Goal: Information Seeking & Learning: Compare options

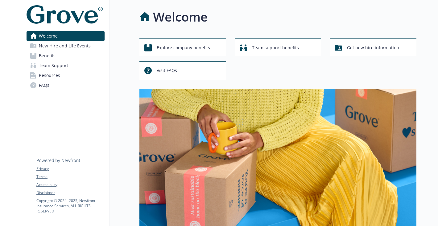
click at [66, 57] on link "Benefits" at bounding box center [66, 56] width 78 height 10
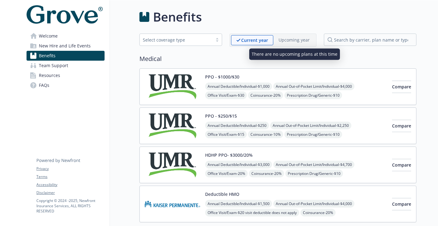
click at [292, 43] on div "Upcoming year" at bounding box center [294, 40] width 42 height 10
click at [292, 42] on p "Upcoming year" at bounding box center [293, 40] width 31 height 6
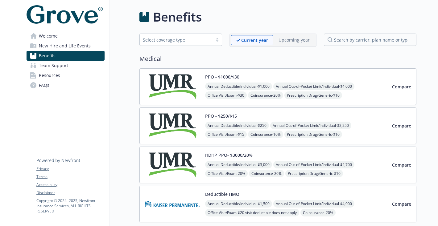
click at [174, 80] on img at bounding box center [172, 87] width 55 height 26
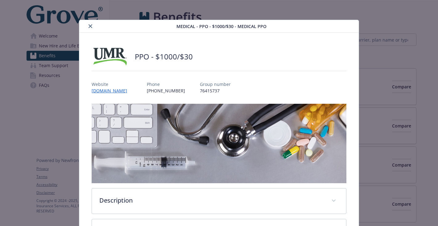
scroll to position [18, 0]
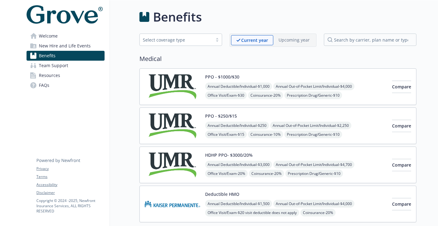
click at [205, 117] on button "PPO - $250/$15" at bounding box center [221, 116] width 32 height 6
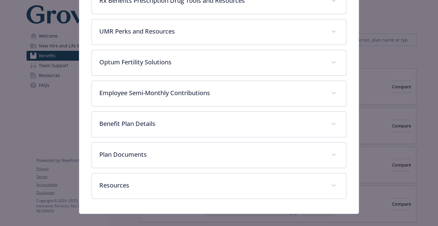
scroll to position [295, 0]
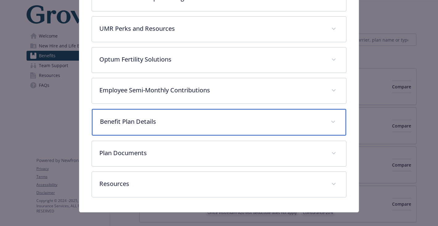
click at [192, 121] on p "Benefit Plan Details" at bounding box center [212, 121] width 224 height 9
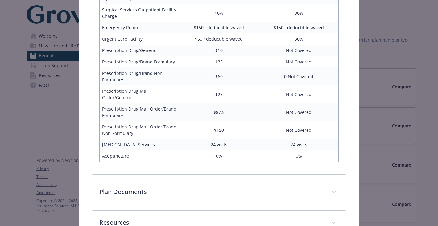
scroll to position [587, 0]
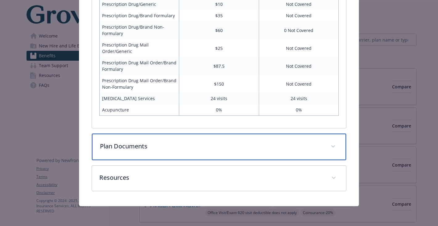
click at [197, 145] on p "Plan Documents" at bounding box center [212, 146] width 224 height 9
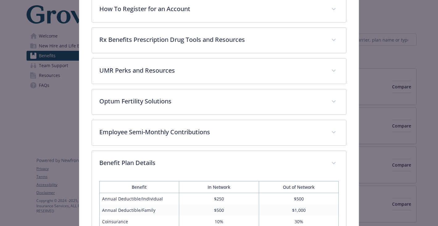
scroll to position [248, 0]
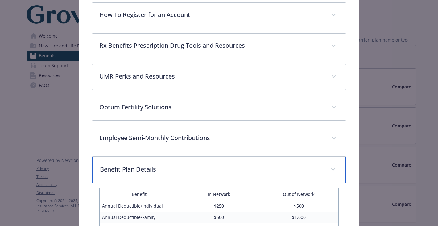
click at [174, 164] on div "Benefit Plan Details" at bounding box center [219, 170] width 254 height 27
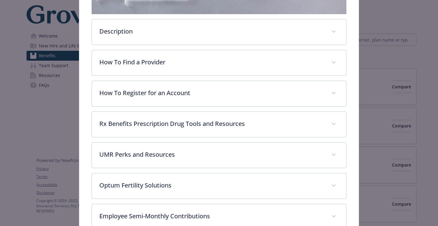
scroll to position [164, 0]
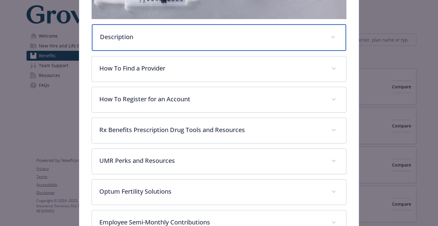
click at [240, 39] on p "Description" at bounding box center [212, 36] width 224 height 9
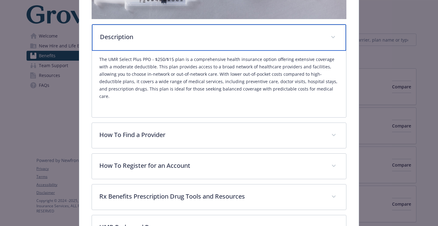
click at [240, 39] on p "Description" at bounding box center [212, 36] width 224 height 9
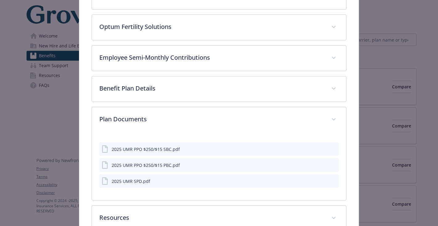
scroll to position [369, 0]
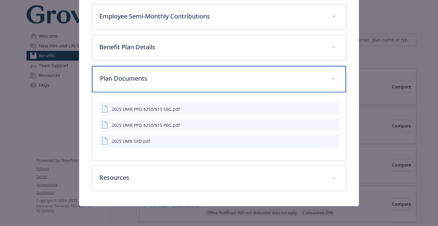
click at [211, 79] on p "Plan Documents" at bounding box center [212, 78] width 224 height 9
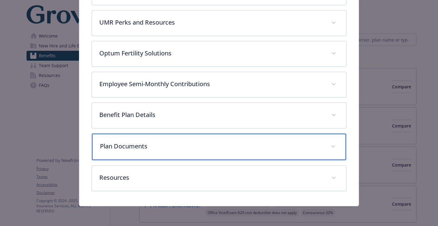
scroll to position [302, 0]
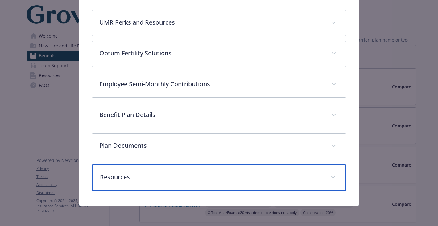
click at [178, 170] on div "Resources" at bounding box center [219, 178] width 254 height 27
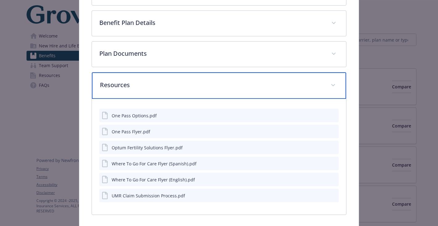
scroll to position [403, 0]
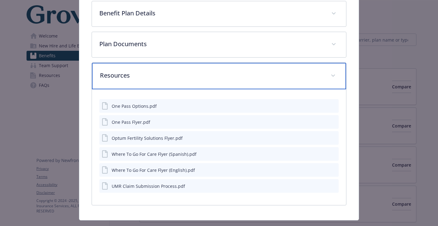
click at [238, 74] on p "Resources" at bounding box center [212, 75] width 224 height 9
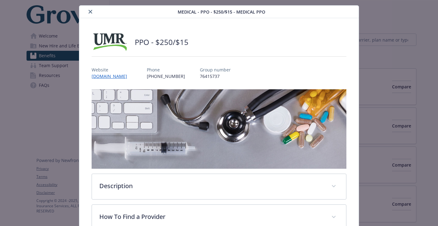
scroll to position [0, 0]
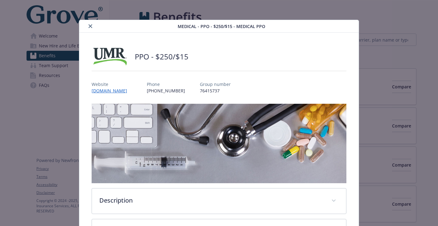
drag, startPoint x: 310, startPoint y: 54, endPoint x: 139, endPoint y: 11, distance: 176.1
click at [310, 54] on div "PPO - $250/$15" at bounding box center [219, 56] width 255 height 18
click at [92, 24] on icon "close" at bounding box center [90, 26] width 4 height 4
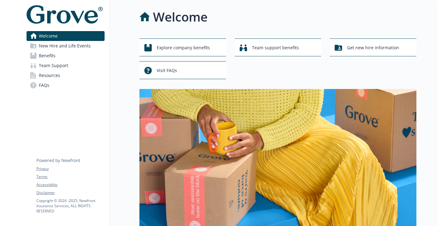
click at [88, 51] on link "Benefits" at bounding box center [66, 56] width 78 height 10
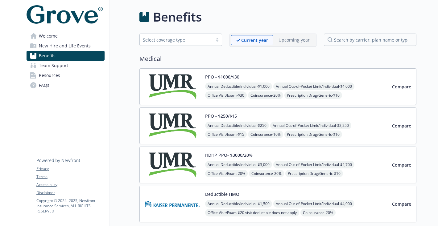
click at [348, 115] on div "PPO - $250/$15 Annual Deductible/Individual - $250 Annual Out-of-Pocket Limit/I…" at bounding box center [296, 126] width 182 height 26
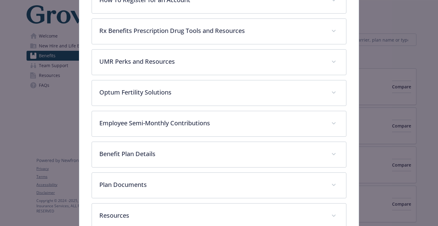
scroll to position [300, 0]
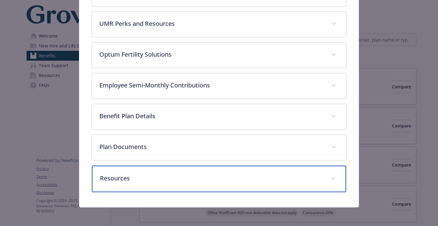
click at [190, 182] on p "Resources" at bounding box center [212, 178] width 224 height 9
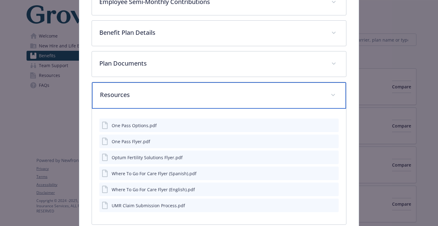
scroll to position [383, 0]
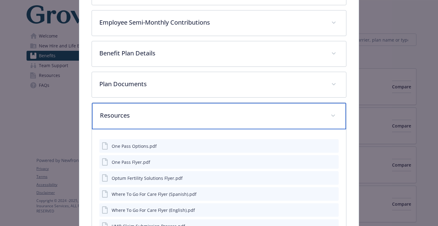
click at [154, 121] on div "Resources" at bounding box center [219, 116] width 254 height 27
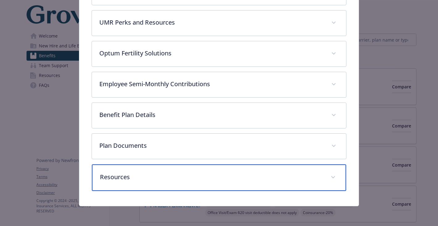
scroll to position [302, 0]
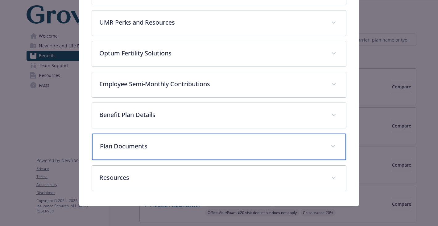
click at [166, 151] on div "Plan Documents" at bounding box center [219, 147] width 254 height 27
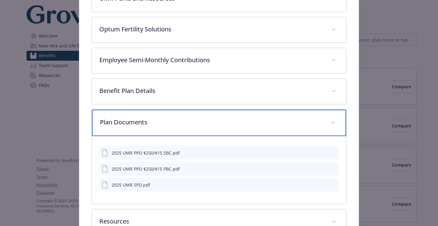
scroll to position [345, 0]
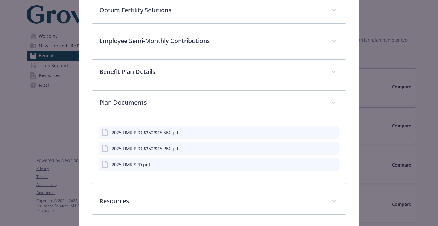
click at [322, 133] on icon "download file" at bounding box center [322, 132] width 5 height 5
click at [321, 147] on icon "download file" at bounding box center [322, 148] width 5 height 5
click at [324, 165] on icon "download file" at bounding box center [323, 164] width 4 height 4
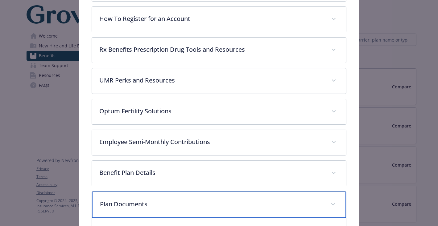
click at [338, 202] on div "Plan Documents" at bounding box center [219, 205] width 254 height 27
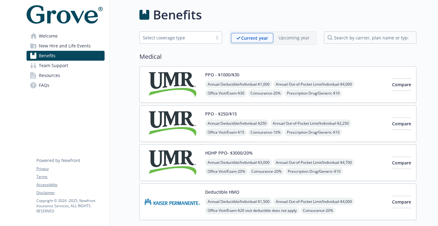
scroll to position [3, 0]
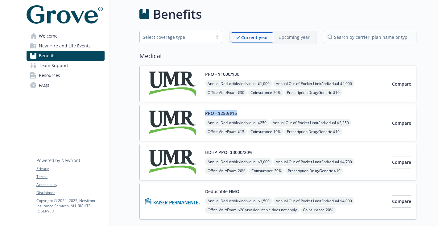
drag, startPoint x: 237, startPoint y: 112, endPoint x: 206, endPoint y: 112, distance: 31.1
click at [205, 112] on div "PPO - $250/$15 Annual Deductible/Individual - $250 Annual Out-of-Pocket Limit/I…" at bounding box center [296, 123] width 182 height 26
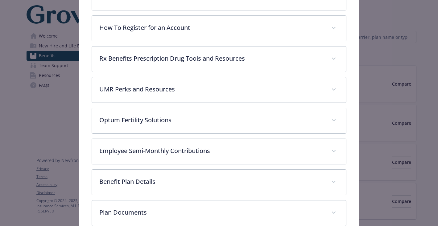
scroll to position [300, 0]
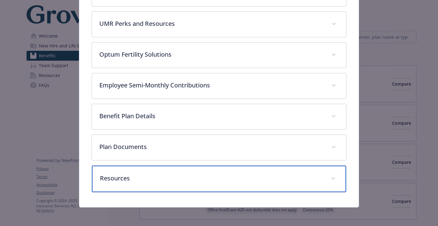
click at [152, 174] on p "Resources" at bounding box center [212, 178] width 224 height 9
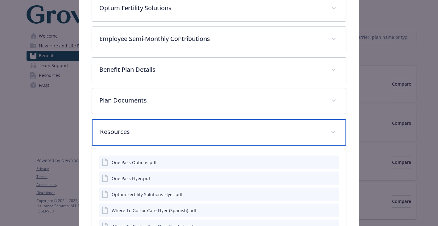
scroll to position [347, 0]
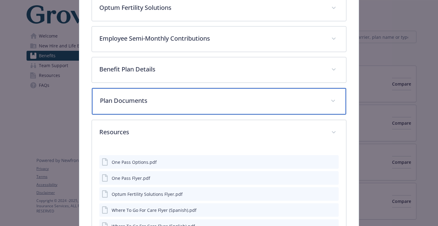
click at [176, 99] on p "Plan Documents" at bounding box center [212, 100] width 224 height 9
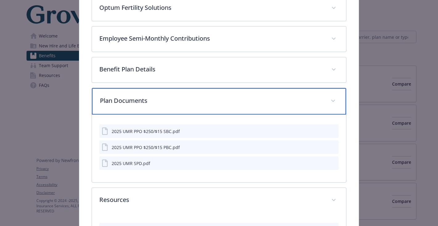
click at [332, 101] on icon "details for plan Medical - PPO - $250/$15 - Medical PPO" at bounding box center [333, 101] width 4 height 2
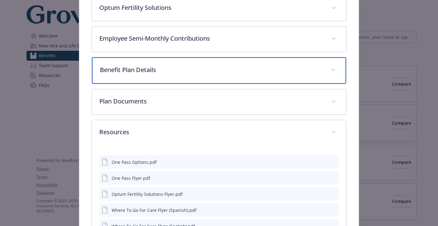
click at [330, 75] on div "Benefit Plan Details" at bounding box center [219, 70] width 254 height 27
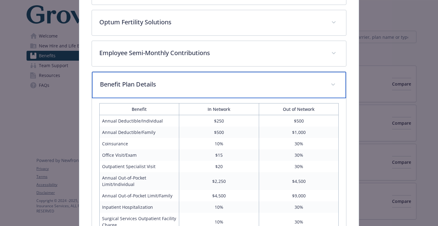
scroll to position [332, 0]
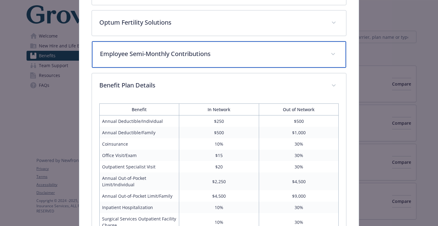
click at [332, 59] on div "Employee Semi-Monthly Contributions" at bounding box center [219, 54] width 254 height 27
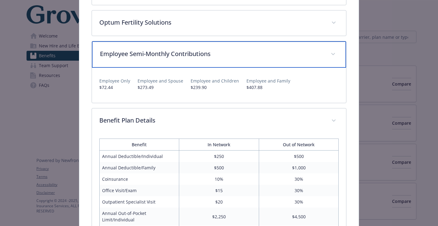
click at [326, 56] on div "Employee Semi-Monthly Contributions" at bounding box center [219, 54] width 254 height 27
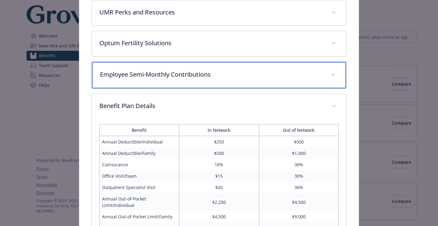
scroll to position [309, 0]
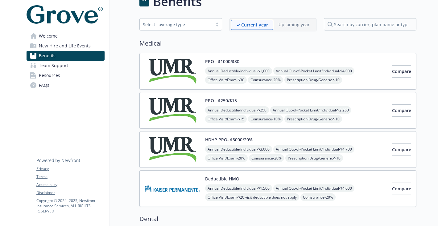
scroll to position [26, 0]
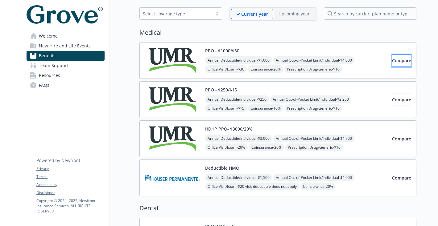
click at [407, 59] on button "Compare" at bounding box center [401, 61] width 19 height 12
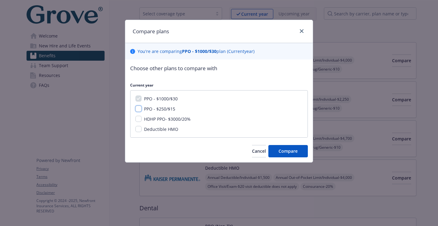
click at [140, 108] on input "PPO - $250/$15" at bounding box center [138, 109] width 6 height 6
checkbox input "true"
click at [272, 151] on button "Compare" at bounding box center [287, 151] width 39 height 12
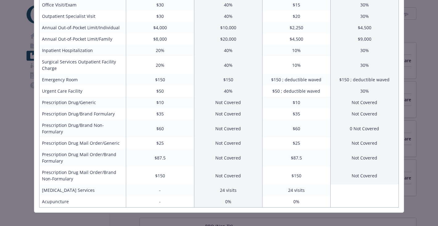
scroll to position [0, 0]
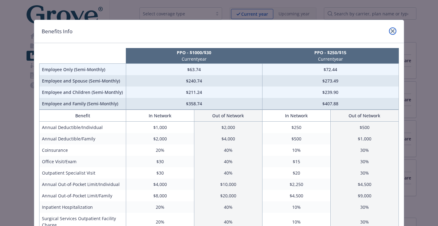
click at [394, 31] on icon "close" at bounding box center [393, 31] width 4 height 4
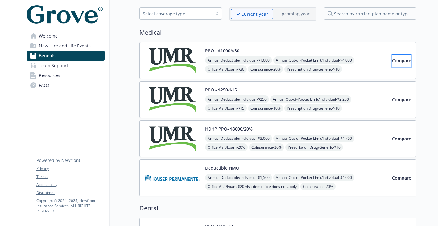
click at [392, 58] on span "Compare" at bounding box center [401, 61] width 19 height 6
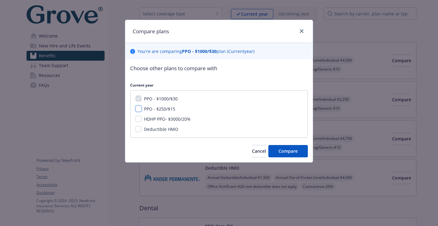
click at [141, 109] on input "PPO - $250/$15" at bounding box center [138, 109] width 6 height 6
checkbox input "true"
click at [139, 119] on input "HDHP PPO- $3000/20%" at bounding box center [138, 119] width 6 height 6
checkbox input "true"
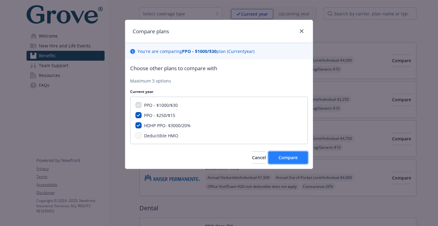
click at [278, 158] on span "Compare" at bounding box center [287, 158] width 19 height 6
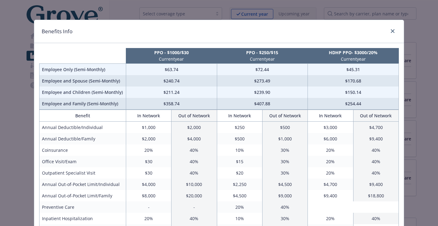
click at [84, 88] on td "Employee and Children (Semi-Monthly)" at bounding box center [82, 92] width 87 height 11
click at [82, 92] on td "Employee and Children (Semi-Monthly)" at bounding box center [82, 92] width 87 height 11
click at [67, 72] on td "Employee Only (Semi-Monthly)" at bounding box center [82, 70] width 87 height 12
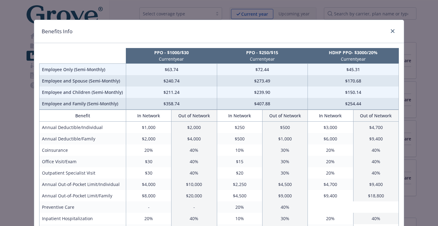
click at [273, 53] on p "PPO - $250/$15" at bounding box center [262, 52] width 88 height 6
drag, startPoint x: 261, startPoint y: 68, endPoint x: 251, endPoint y: 70, distance: 9.3
click at [251, 70] on td "$72.44" at bounding box center [262, 70] width 91 height 12
drag, startPoint x: 273, startPoint y: 69, endPoint x: 261, endPoint y: 69, distance: 11.1
click at [256, 69] on td "$72.44" at bounding box center [262, 70] width 91 height 12
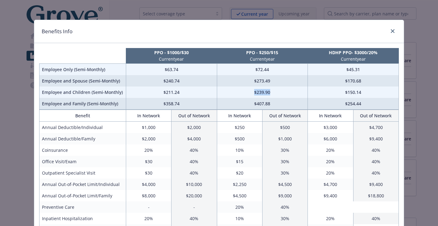
drag, startPoint x: 272, startPoint y: 92, endPoint x: 255, endPoint y: 93, distance: 16.7
click at [255, 93] on td "$239.90" at bounding box center [262, 92] width 91 height 11
drag, startPoint x: 269, startPoint y: 95, endPoint x: 273, endPoint y: 94, distance: 3.4
click at [269, 95] on td "$239.90" at bounding box center [262, 92] width 91 height 11
drag, startPoint x: 254, startPoint y: 95, endPoint x: 250, endPoint y: 95, distance: 4.6
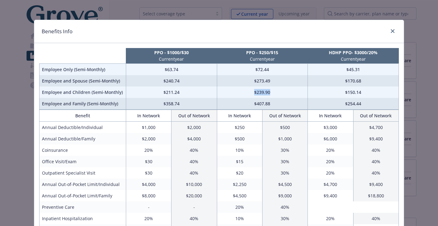
click at [250, 95] on td "$239.90" at bounding box center [262, 92] width 91 height 11
click at [281, 91] on td "$239.90" at bounding box center [262, 92] width 91 height 11
drag, startPoint x: 279, startPoint y: 91, endPoint x: 252, endPoint y: 92, distance: 26.5
click at [252, 92] on td "$239.90" at bounding box center [262, 92] width 91 height 11
drag, startPoint x: 265, startPoint y: 54, endPoint x: 260, endPoint y: 54, distance: 4.4
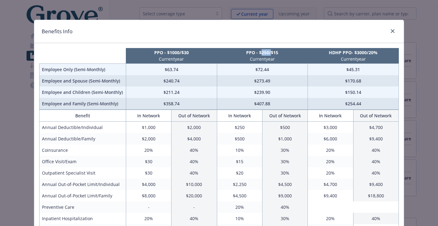
click at [260, 54] on p "PPO - $250/$15" at bounding box center [262, 52] width 88 height 6
drag, startPoint x: 287, startPoint y: 54, endPoint x: 281, endPoint y: 53, distance: 6.2
click at [286, 54] on p "PPO - $250/$15" at bounding box center [262, 52] width 88 height 6
drag, startPoint x: 281, startPoint y: 53, endPoint x: 271, endPoint y: 54, distance: 9.3
click at [271, 54] on p "PPO - $250/$15" at bounding box center [262, 52] width 88 height 6
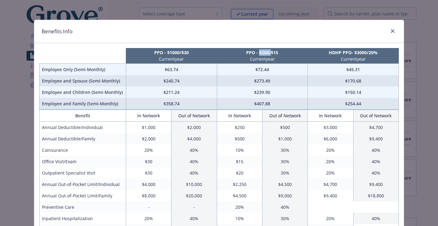
drag, startPoint x: 270, startPoint y: 53, endPoint x: 259, endPoint y: 52, distance: 10.8
click at [259, 52] on p "PPO - $250/$15" at bounding box center [262, 52] width 88 height 6
drag, startPoint x: 179, startPoint y: 55, endPoint x: 166, endPoint y: 55, distance: 13.3
click at [166, 55] on p "PPO - $1000/$30" at bounding box center [171, 52] width 88 height 6
click at [181, 53] on p "PPO - $1000/$30" at bounding box center [171, 52] width 88 height 6
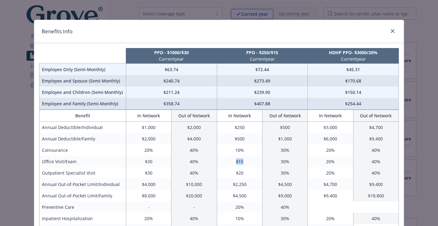
drag, startPoint x: 244, startPoint y: 163, endPoint x: 232, endPoint y: 163, distance: 12.0
click at [232, 163] on td "$15" at bounding box center [239, 161] width 45 height 11
click at [251, 163] on td "$15" at bounding box center [239, 161] width 45 height 11
drag, startPoint x: 156, startPoint y: 162, endPoint x: 142, endPoint y: 162, distance: 13.9
click at [142, 162] on td "$30" at bounding box center [148, 161] width 45 height 11
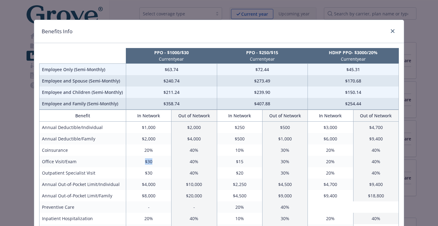
click at [133, 161] on td "$30" at bounding box center [148, 161] width 45 height 11
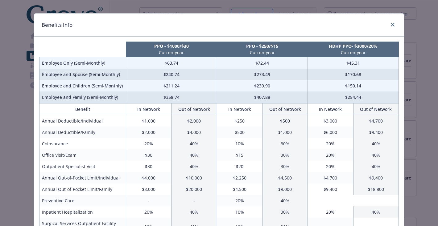
scroll to position [9, 0]
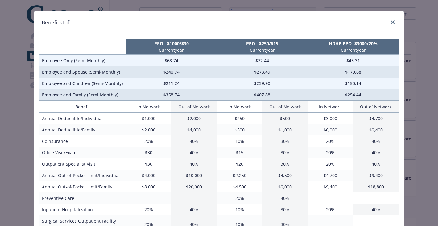
click at [111, 176] on td "Annual Out-of-Pocket Limit/Individual" at bounding box center [82, 175] width 87 height 11
drag, startPoint x: 117, startPoint y: 177, endPoint x: 97, endPoint y: 177, distance: 19.7
click at [97, 177] on td "Annual Out-of-Pocket Limit/Individual" at bounding box center [82, 175] width 87 height 11
click at [92, 186] on td "Annual Out-of-Pocket Limit/Family" at bounding box center [82, 186] width 87 height 11
drag, startPoint x: 115, startPoint y: 188, endPoint x: 98, endPoint y: 188, distance: 16.6
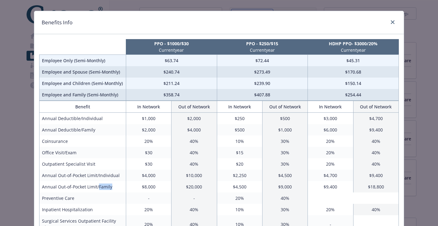
click at [98, 188] on td "Annual Out-of-Pocket Limit/Family" at bounding box center [82, 186] width 87 height 11
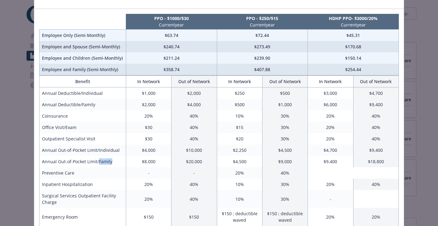
scroll to position [34, 0]
click at [343, 40] on td "$45.31" at bounding box center [353, 36] width 91 height 12
drag, startPoint x: 360, startPoint y: 34, endPoint x: 348, endPoint y: 37, distance: 11.7
click at [348, 37] on td "$45.31" at bounding box center [353, 36] width 91 height 12
drag, startPoint x: 362, startPoint y: 59, endPoint x: 347, endPoint y: 59, distance: 15.1
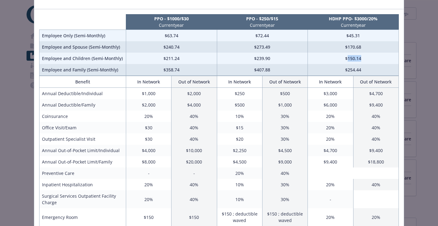
click at [347, 59] on td "$150.14" at bounding box center [353, 58] width 91 height 11
click at [225, 115] on td "10%" at bounding box center [239, 116] width 45 height 11
drag, startPoint x: 340, startPoint y: 18, endPoint x: 331, endPoint y: 18, distance: 8.9
click at [331, 18] on p "HDHP PPO- $3000/20%" at bounding box center [353, 18] width 88 height 6
drag, startPoint x: 338, startPoint y: 95, endPoint x: 323, endPoint y: 95, distance: 14.5
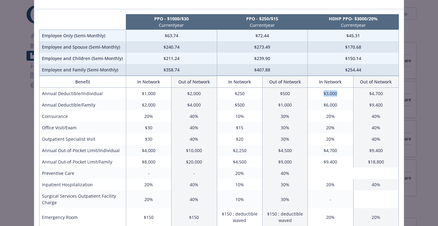
click at [323, 95] on td "$3,000" at bounding box center [330, 94] width 45 height 12
click at [336, 110] on td "$6,000" at bounding box center [330, 104] width 45 height 11
drag, startPoint x: 328, startPoint y: 106, endPoint x: 319, endPoint y: 107, distance: 9.3
click at [318, 107] on td "$6,000" at bounding box center [330, 104] width 45 height 11
click at [381, 105] on td "$9,400" at bounding box center [375, 104] width 45 height 11
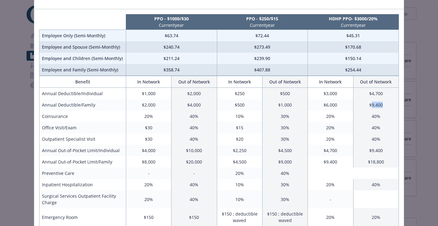
click at [381, 105] on td "$9,400" at bounding box center [375, 104] width 45 height 11
click at [347, 112] on td "20%" at bounding box center [330, 116] width 45 height 11
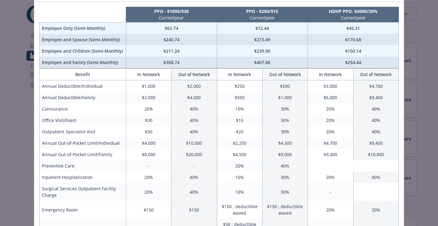
scroll to position [42, 0]
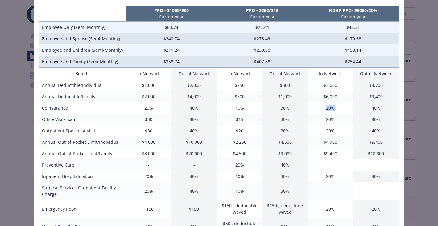
click at [326, 108] on td "20%" at bounding box center [330, 107] width 45 height 11
drag, startPoint x: 377, startPoint y: 108, endPoint x: 367, endPoint y: 108, distance: 10.2
click at [367, 108] on td "40%" at bounding box center [375, 107] width 45 height 11
click at [340, 109] on td "20%" at bounding box center [330, 107] width 45 height 11
click at [116, 155] on td "Annual Out-of-Pocket Limit/Family" at bounding box center [82, 153] width 87 height 11
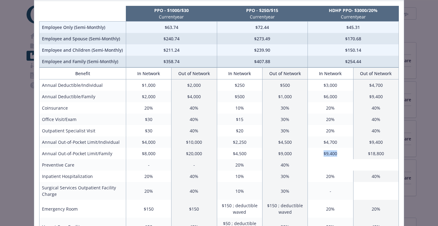
drag, startPoint x: 346, startPoint y: 155, endPoint x: 328, endPoint y: 155, distance: 17.9
click at [325, 155] on td "$9,400" at bounding box center [330, 153] width 45 height 11
drag, startPoint x: 344, startPoint y: 156, endPoint x: 341, endPoint y: 153, distance: 4.6
click at [343, 156] on td "$9,400" at bounding box center [330, 153] width 45 height 11
drag, startPoint x: 331, startPoint y: 153, endPoint x: 321, endPoint y: 153, distance: 9.9
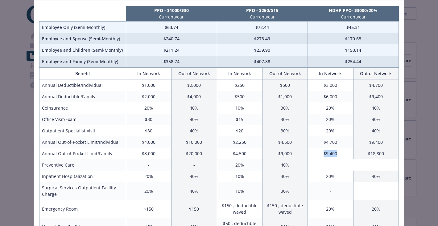
click at [321, 153] on td "$9,400" at bounding box center [330, 153] width 45 height 11
click at [342, 155] on td "$9,400" at bounding box center [330, 153] width 45 height 11
drag, startPoint x: 341, startPoint y: 13, endPoint x: 330, endPoint y: 13, distance: 10.8
click at [330, 13] on th "HDHP PPO- $3000/20% Current year" at bounding box center [353, 14] width 91 height 16
click at [276, 51] on td "$239.90" at bounding box center [262, 49] width 91 height 11
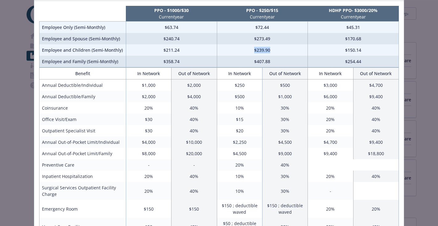
drag, startPoint x: 273, startPoint y: 50, endPoint x: 255, endPoint y: 50, distance: 18.2
click at [255, 50] on td "$239.90" at bounding box center [262, 49] width 91 height 11
drag, startPoint x: 247, startPoint y: 99, endPoint x: 229, endPoint y: 97, distance: 18.0
click at [229, 97] on td "$500" at bounding box center [239, 96] width 45 height 11
drag, startPoint x: 249, startPoint y: 154, endPoint x: 231, endPoint y: 154, distance: 18.2
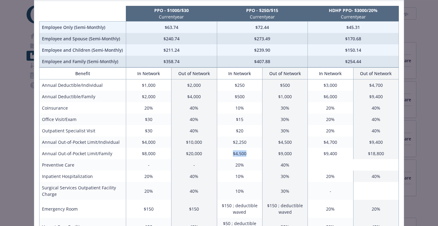
click at [231, 154] on td "$4,500" at bounding box center [239, 153] width 45 height 11
drag, startPoint x: 250, startPoint y: 121, endPoint x: 229, endPoint y: 121, distance: 21.6
click at [229, 121] on td "$15" at bounding box center [239, 119] width 45 height 11
click at [248, 110] on td "10%" at bounding box center [239, 107] width 45 height 11
drag, startPoint x: 246, startPoint y: 109, endPoint x: 220, endPoint y: 108, distance: 26.2
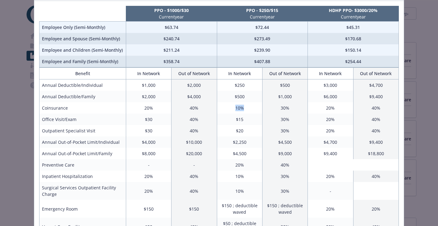
click at [220, 108] on td "10%" at bounding box center [239, 107] width 45 height 11
click at [254, 108] on td "10%" at bounding box center [239, 107] width 45 height 11
drag, startPoint x: 281, startPoint y: 10, endPoint x: 245, endPoint y: 10, distance: 35.1
click at [245, 10] on p "PPO - $250/$15" at bounding box center [262, 10] width 88 height 6
click at [285, 10] on p "PPO - $250/$15" at bounding box center [262, 10] width 88 height 6
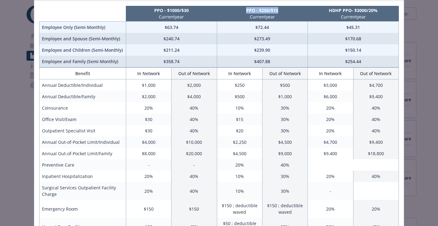
drag, startPoint x: 278, startPoint y: 11, endPoint x: 244, endPoint y: 12, distance: 34.5
click at [244, 12] on p "PPO - $250/$15" at bounding box center [262, 10] width 88 height 6
click at [227, 11] on p "PPO - $250/$15" at bounding box center [262, 10] width 88 height 6
drag, startPoint x: 200, startPoint y: 9, endPoint x: 154, endPoint y: 11, distance: 46.3
click at [154, 11] on p "PPO - $1000/$30" at bounding box center [171, 10] width 88 height 6
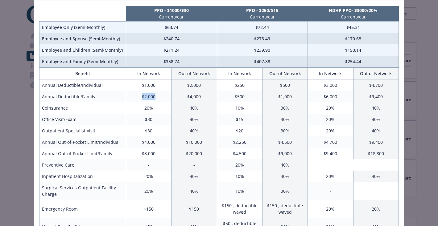
drag, startPoint x: 141, startPoint y: 97, endPoint x: 136, endPoint y: 97, distance: 4.6
click at [136, 97] on td "$2,000" at bounding box center [148, 96] width 45 height 11
click at [190, 52] on td "$211.24" at bounding box center [171, 49] width 91 height 11
drag, startPoint x: 178, startPoint y: 50, endPoint x: 159, endPoint y: 50, distance: 19.1
click at [159, 50] on td "$211.24" at bounding box center [171, 49] width 91 height 11
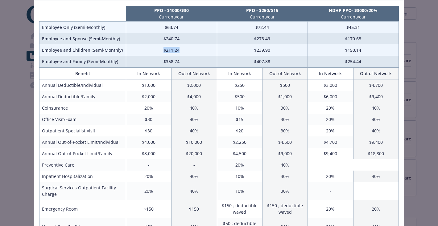
click at [192, 51] on td "$211.24" at bounding box center [171, 49] width 91 height 11
drag, startPoint x: 190, startPoint y: 51, endPoint x: 155, endPoint y: 49, distance: 34.9
click at [155, 49] on td "$211.24" at bounding box center [171, 49] width 91 height 11
click at [187, 51] on td "$211.24" at bounding box center [171, 49] width 91 height 11
click at [159, 51] on td "$211.24" at bounding box center [171, 49] width 91 height 11
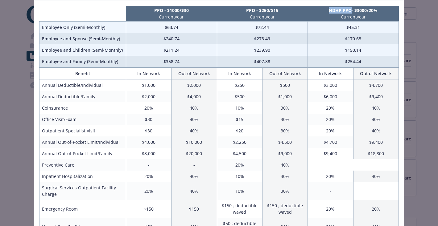
drag, startPoint x: 334, startPoint y: 11, endPoint x: 328, endPoint y: 11, distance: 6.2
click at [328, 11] on p "HDHP PPO- $3000/20%" at bounding box center [353, 10] width 88 height 6
click at [196, 50] on td "$211.24" at bounding box center [171, 49] width 91 height 11
drag, startPoint x: 174, startPoint y: 53, endPoint x: 162, endPoint y: 53, distance: 11.7
click at [162, 53] on td "$211.24" at bounding box center [171, 49] width 91 height 11
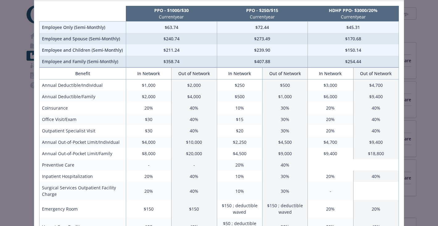
click at [153, 119] on td "$30" at bounding box center [148, 119] width 45 height 11
drag, startPoint x: 158, startPoint y: 120, endPoint x: 145, endPoint y: 120, distance: 12.6
click at [145, 120] on td "$30" at bounding box center [148, 119] width 45 height 11
drag, startPoint x: 168, startPoint y: 88, endPoint x: 165, endPoint y: 86, distance: 3.4
click at [167, 88] on td "$1,000" at bounding box center [148, 86] width 45 height 12
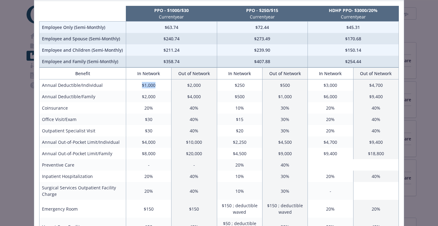
drag, startPoint x: 160, startPoint y: 85, endPoint x: 140, endPoint y: 86, distance: 20.7
click at [140, 86] on td "$1,000" at bounding box center [148, 86] width 45 height 12
drag, startPoint x: 152, startPoint y: 93, endPoint x: 157, endPoint y: 97, distance: 5.9
click at [152, 93] on td "$2,000" at bounding box center [148, 96] width 45 height 11
drag, startPoint x: 154, startPoint y: 97, endPoint x: 140, endPoint y: 97, distance: 13.9
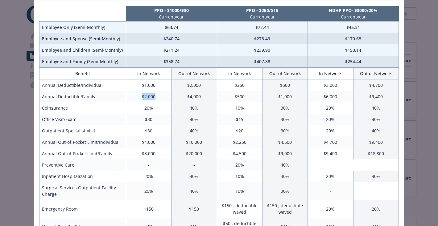
click at [140, 97] on td "$2,000" at bounding box center [148, 96] width 45 height 11
drag, startPoint x: 152, startPoint y: 105, endPoint x: 163, endPoint y: 106, distance: 11.3
click at [152, 105] on td "20%" at bounding box center [148, 107] width 45 height 11
drag, startPoint x: 161, startPoint y: 98, endPoint x: 142, endPoint y: 97, distance: 19.1
click at [142, 97] on td "$2,000" at bounding box center [148, 96] width 45 height 11
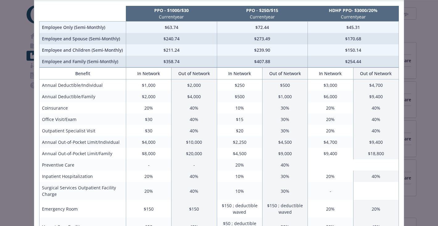
click at [159, 111] on td "20%" at bounding box center [148, 107] width 45 height 11
